Goal: Information Seeking & Learning: Check status

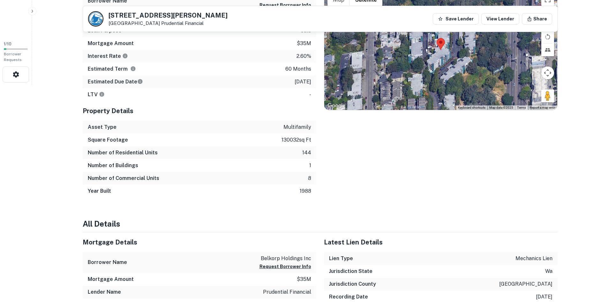
scroll to position [208, 0]
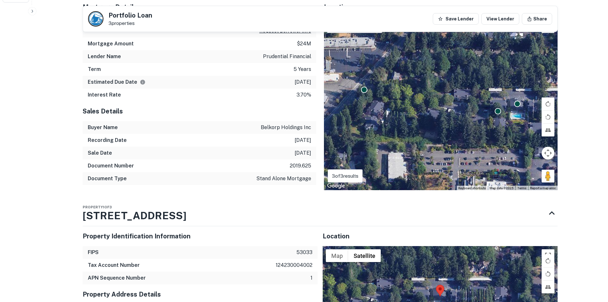
scroll to position [297, 0]
